Goal: Task Accomplishment & Management: Manage account settings

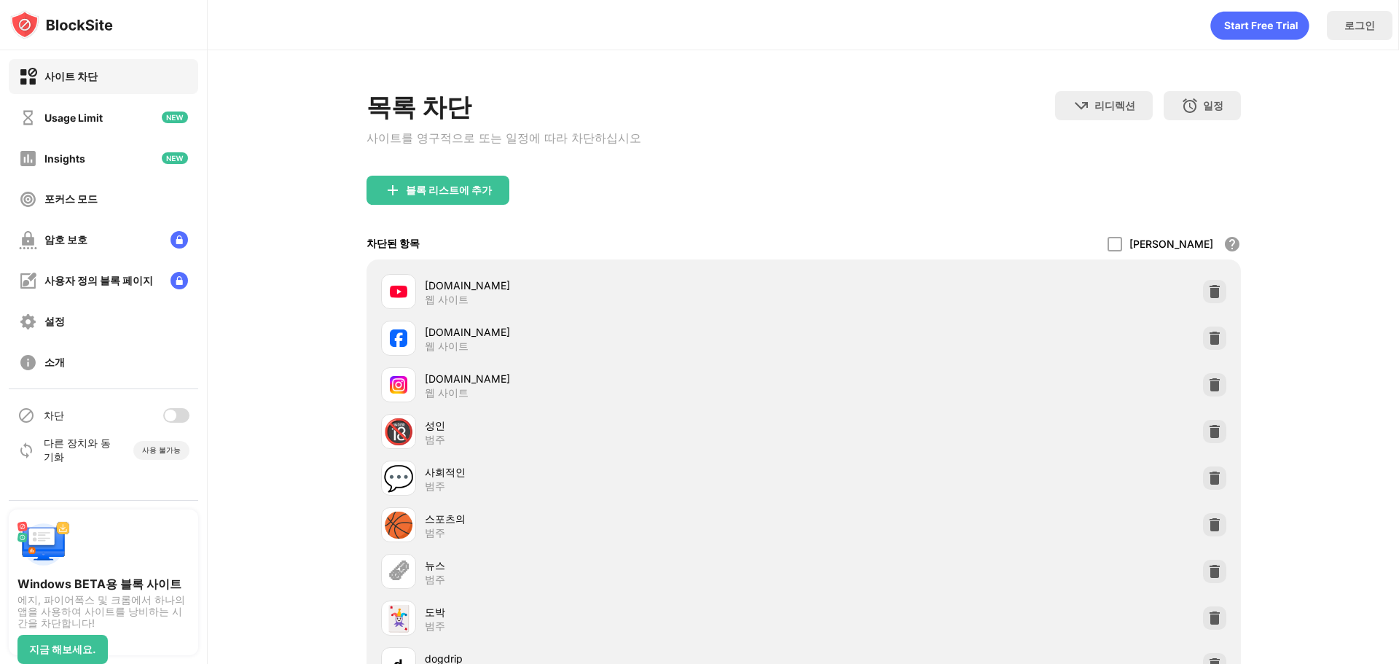
drag, startPoint x: 168, startPoint y: 417, endPoint x: 167, endPoint y: 424, distance: 7.3
click at [168, 420] on div at bounding box center [171, 415] width 12 height 12
